Goal: Navigation & Orientation: Find specific page/section

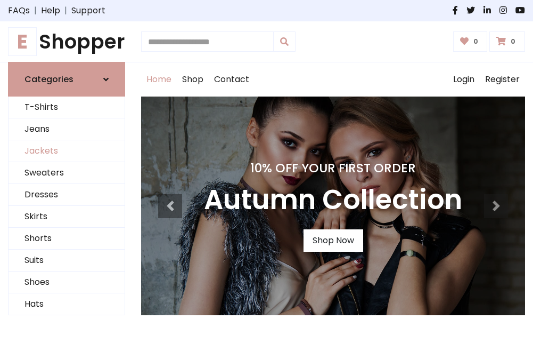
click at [67, 151] on link "Jackets" at bounding box center [67, 151] width 116 height 22
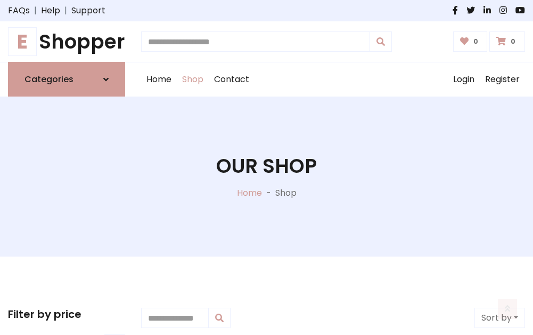
scroll to position [482, 0]
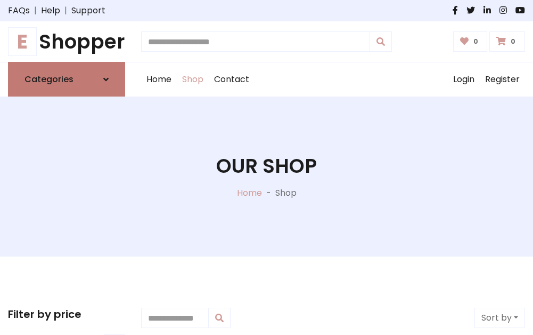
click at [67, 79] on h6 "Categories" at bounding box center [49, 79] width 49 height 10
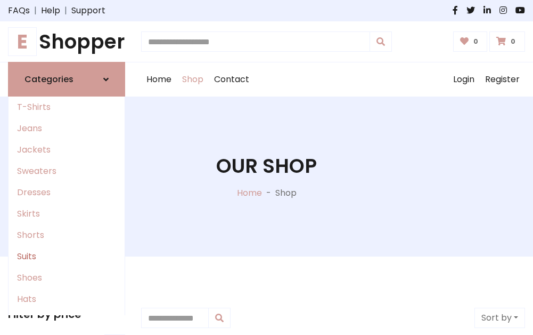
click at [67, 256] on link "Suits" at bounding box center [67, 256] width 116 height 21
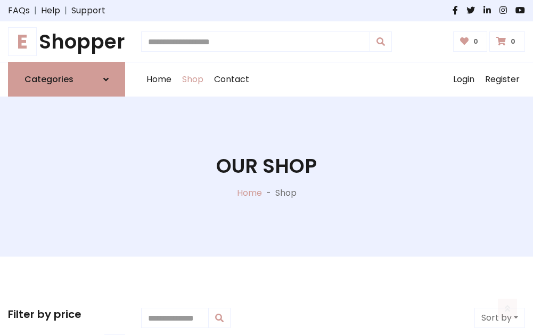
scroll to position [770, 0]
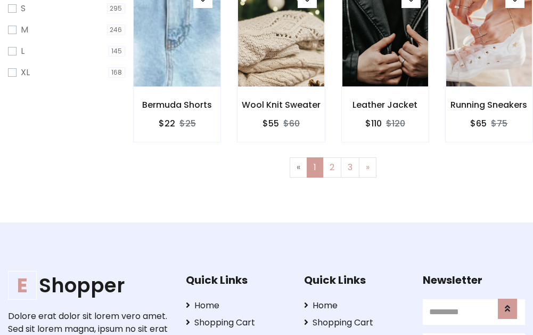
scroll to position [53, 0]
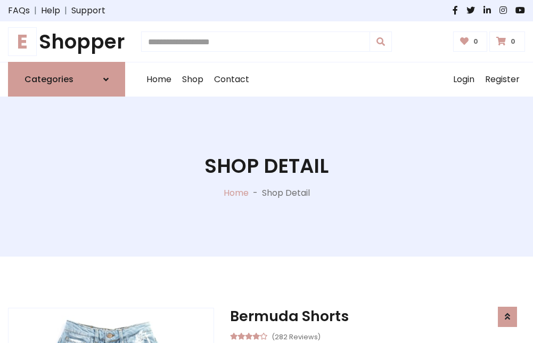
scroll to position [996, 0]
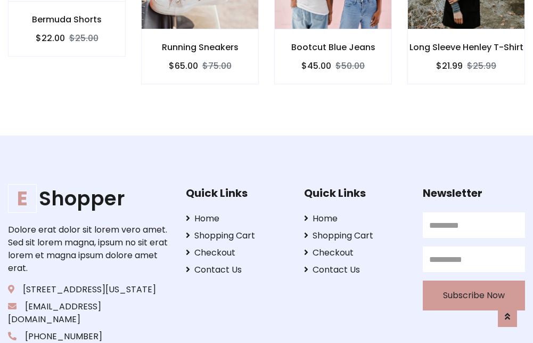
scroll to position [995, 0]
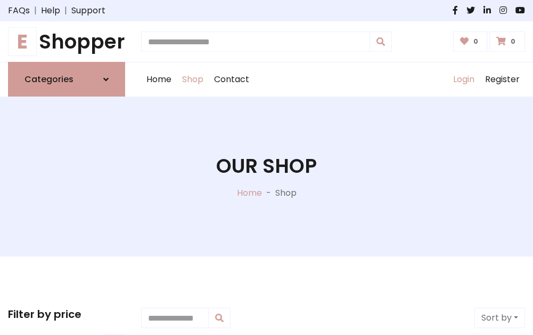
click at [464, 79] on link "Login" at bounding box center [464, 79] width 32 height 34
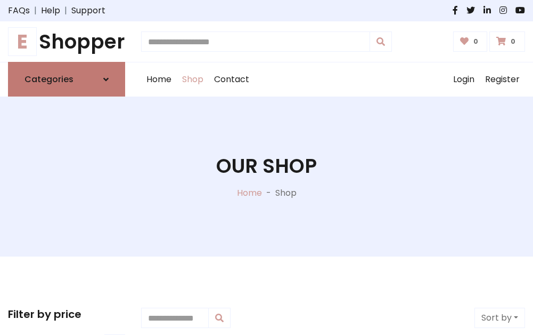
click at [106, 79] on icon at bounding box center [105, 79] width 5 height 9
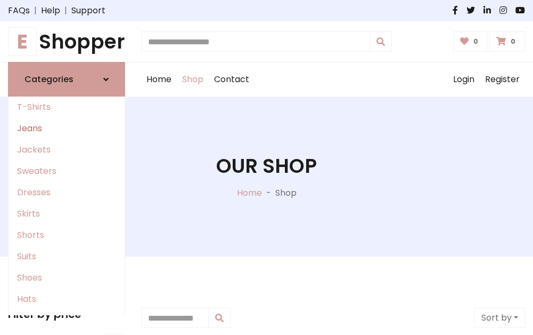
click at [67, 128] on link "Jeans" at bounding box center [67, 128] width 116 height 21
